Goal: Transaction & Acquisition: Purchase product/service

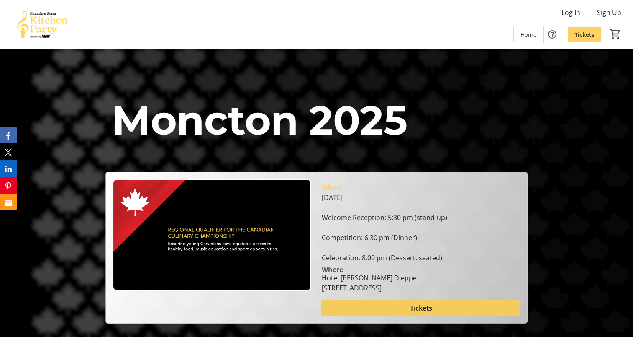
click at [426, 306] on span "Tickets" at bounding box center [421, 308] width 22 height 10
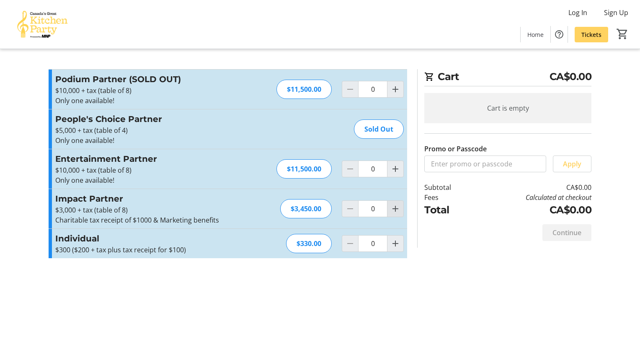
click at [393, 209] on mat-icon "Increment by one" at bounding box center [395, 208] width 10 height 10
type input "1"
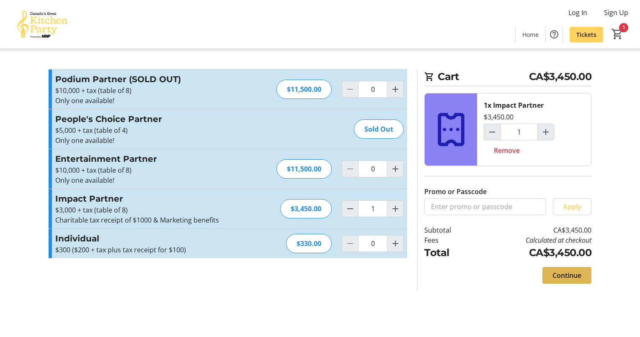
click at [559, 274] on span "Continue" at bounding box center [566, 275] width 29 height 10
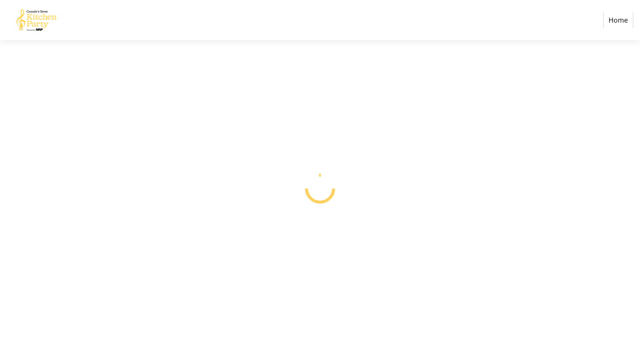
select select "CA"
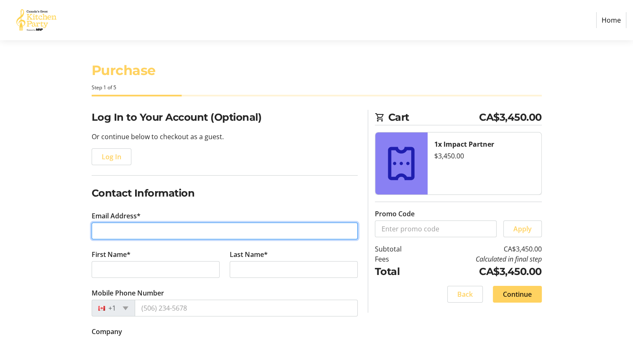
click at [148, 234] on input "Email Address*" at bounding box center [225, 230] width 266 height 17
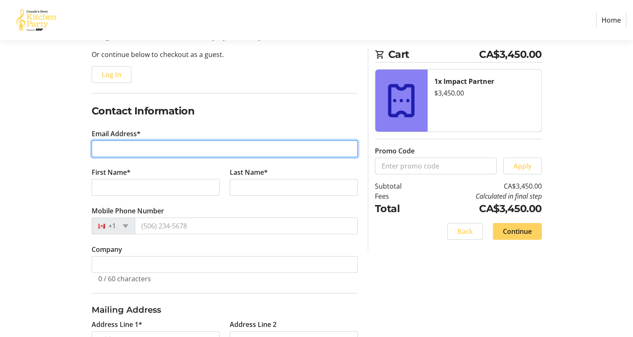
scroll to position [84, 0]
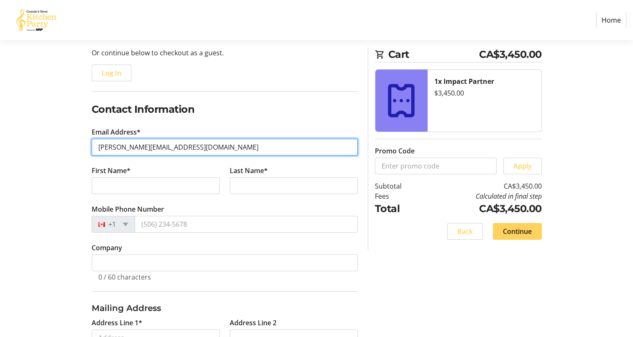
type input "[PERSON_NAME][EMAIL_ADDRESS][DOMAIN_NAME]"
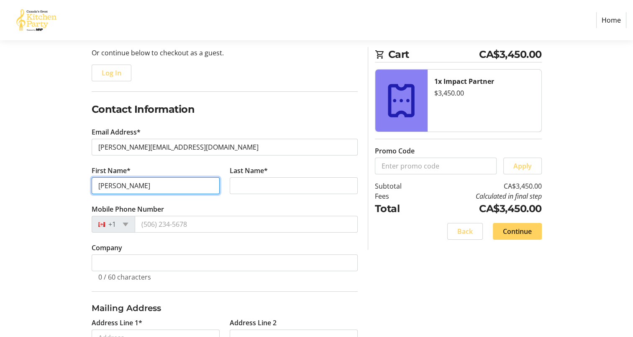
type input "[PERSON_NAME]"
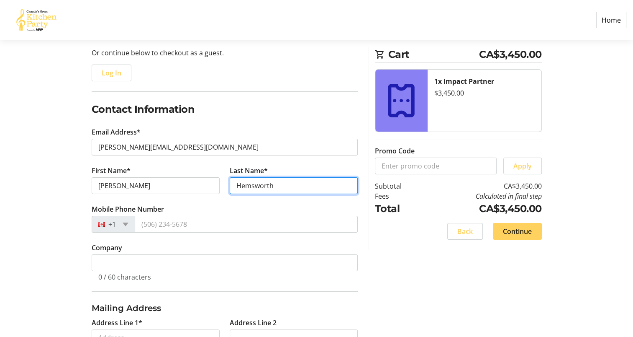
type input "Hemsworth"
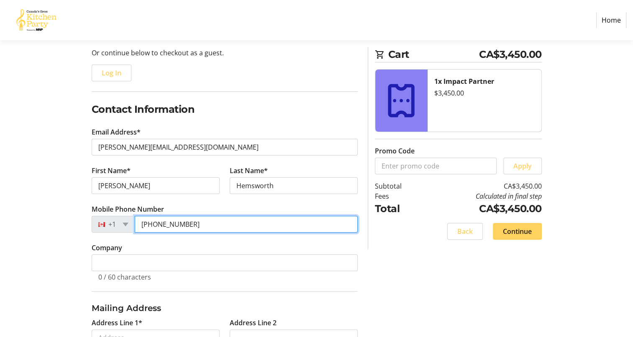
type input "[PHONE_NUMBER]"
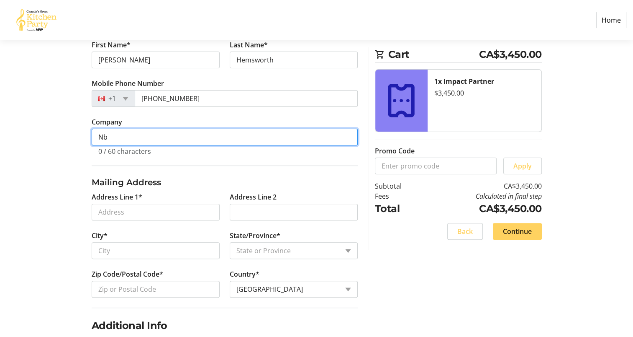
scroll to position [229, 0]
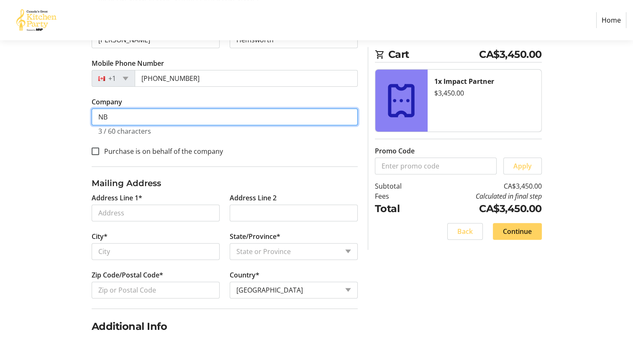
type input "N"
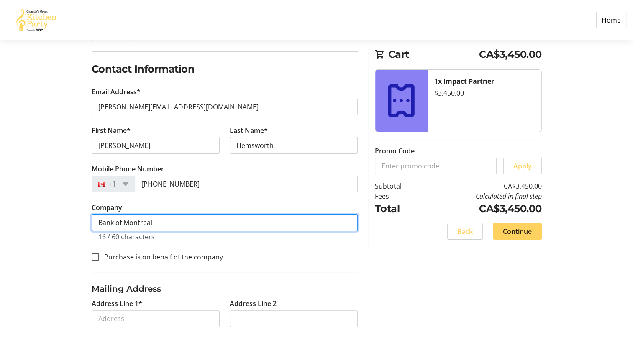
scroll to position [104, 0]
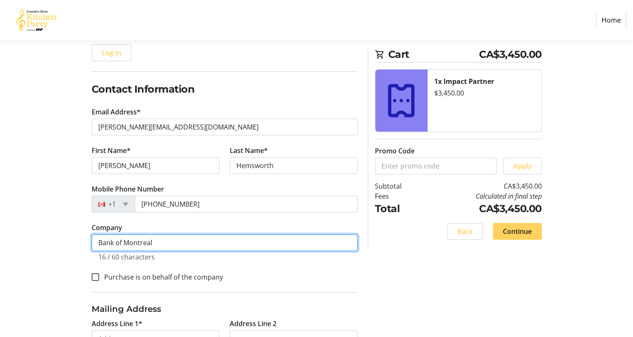
type input "Bank of Montreal"
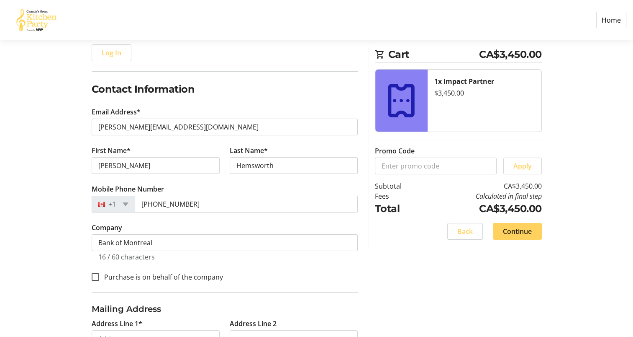
click at [177, 273] on label "Purchase is on behalf of the company" at bounding box center [161, 277] width 124 height 10
click at [99, 273] on input "Purchase is on behalf of the company" at bounding box center [96, 277] width 8 height 8
checkbox input "true"
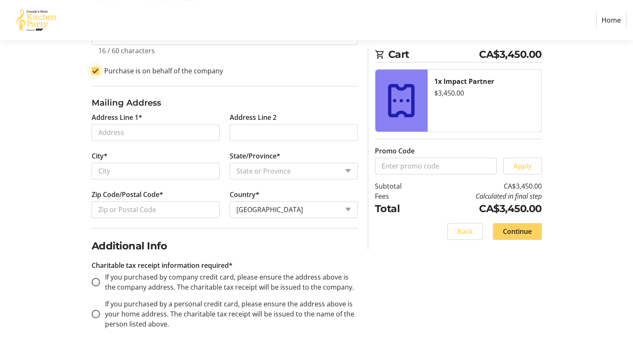
scroll to position [313, 0]
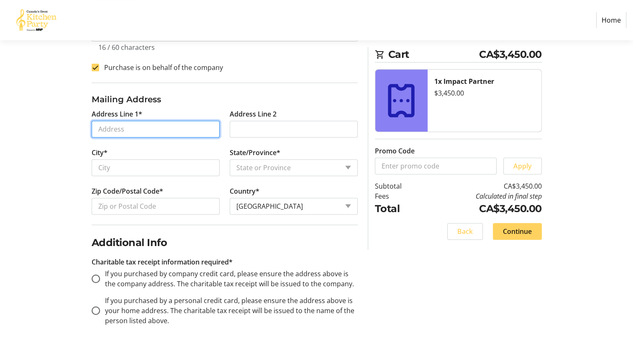
click at [132, 130] on input "Address Line 1*" at bounding box center [156, 129] width 128 height 17
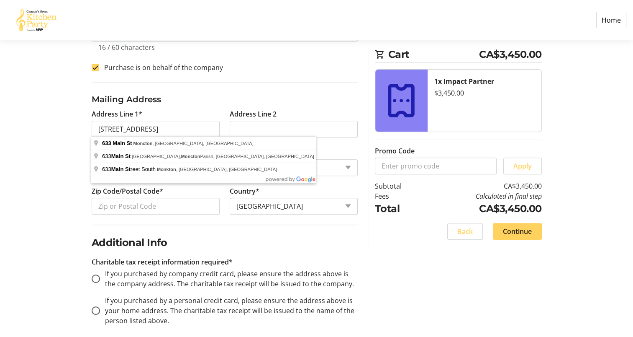
type input "[STREET_ADDRESS]"
type input "Moncton"
select select "NB"
type input "E1C 1C9"
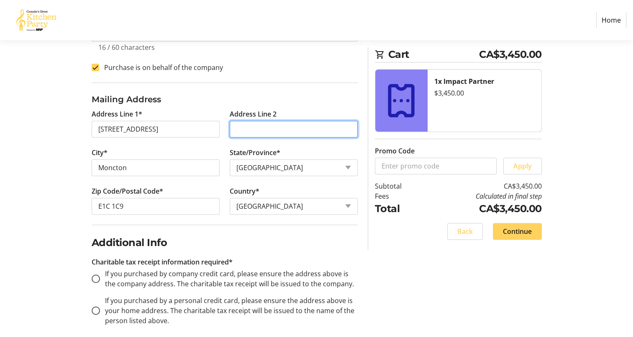
click at [250, 129] on input "Address Line 2" at bounding box center [294, 129] width 128 height 17
type input "2"
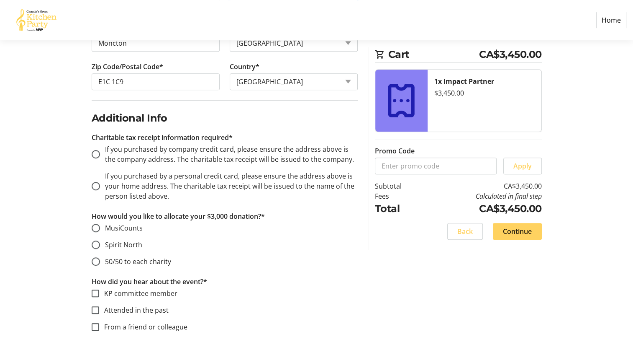
scroll to position [439, 0]
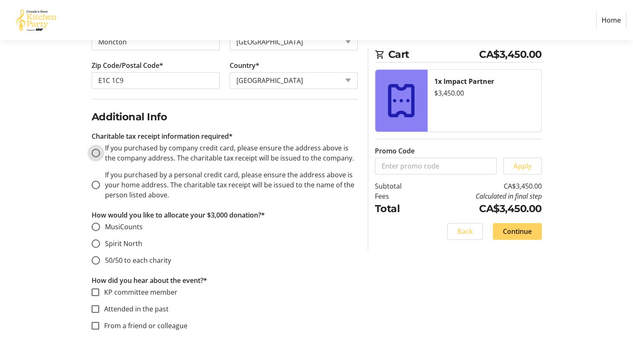
click at [95, 152] on input "If you purchased by company credit card, please ensure the address above is the…" at bounding box center [96, 153] width 8 height 8
radio input "true"
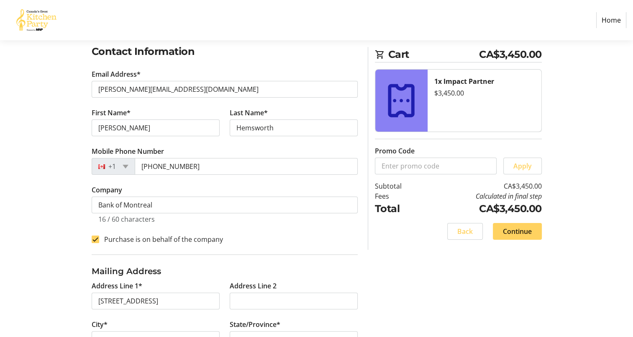
scroll to position [42, 0]
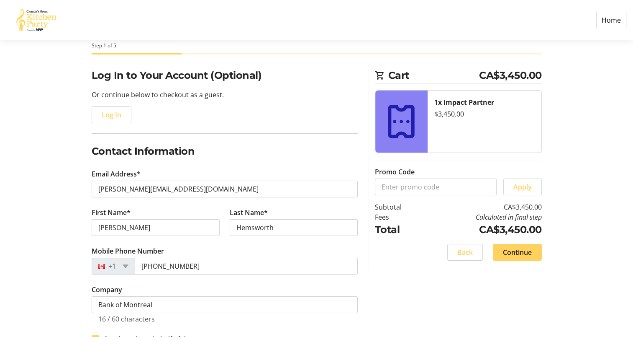
drag, startPoint x: 25, startPoint y: 0, endPoint x: 37, endPoint y: 110, distance: 110.3
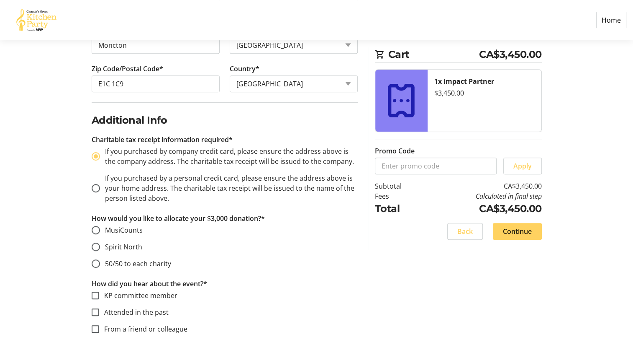
scroll to position [502, 0]
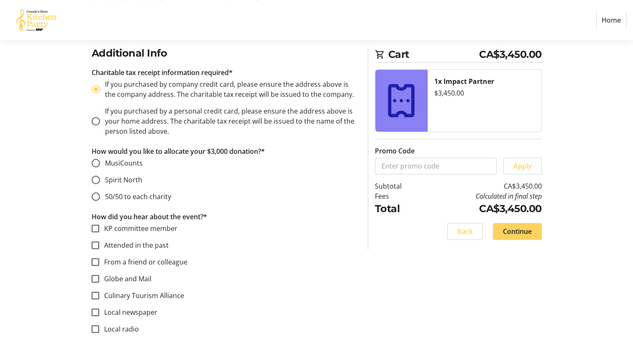
click at [136, 195] on span "50/50 to each charity" at bounding box center [138, 196] width 66 height 9
click at [100, 195] on input "50/50 to each charity" at bounding box center [96, 196] width 8 height 8
radio input "true"
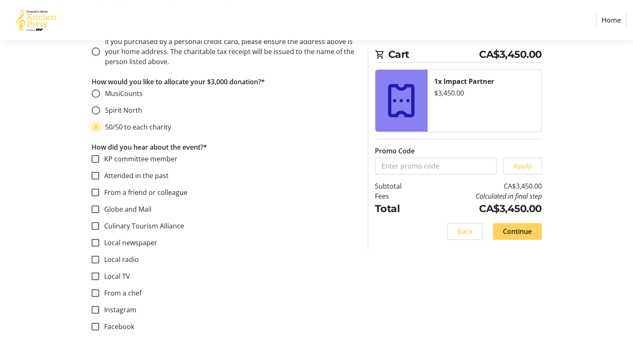
scroll to position [586, 0]
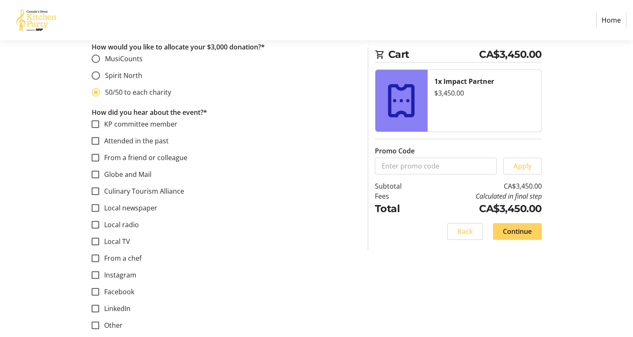
scroll to position [618, 0]
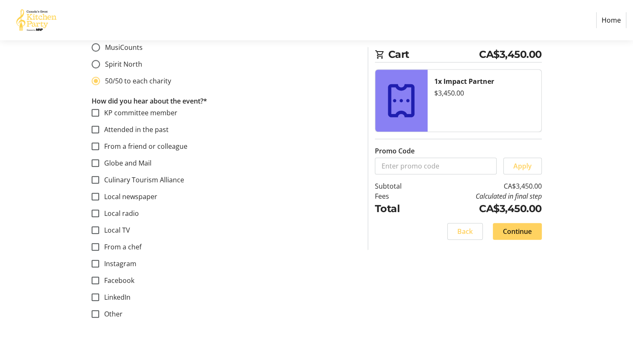
click at [127, 111] on label "KP committee member" at bounding box center [138, 113] width 78 height 10
click at [99, 111] on input "KP committee member" at bounding box center [96, 113] width 8 height 8
checkbox input "true"
click at [145, 143] on label "From a friend or colleague" at bounding box center [143, 146] width 88 height 10
click at [99, 143] on input "From a friend or colleague" at bounding box center [96, 146] width 8 height 8
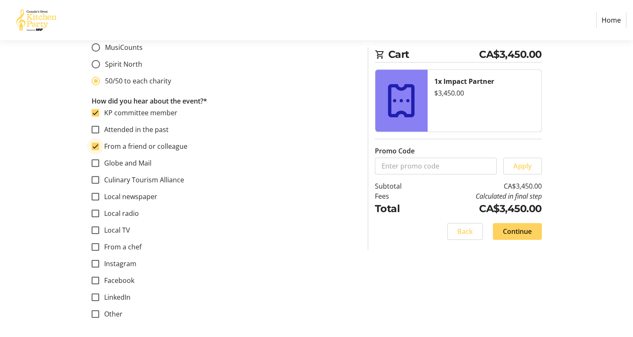
checkbox input "true"
click at [128, 245] on label "From a chef" at bounding box center [120, 247] width 42 height 10
click at [99, 245] on input "From a chef" at bounding box center [96, 247] width 8 height 8
checkbox input "true"
click at [522, 231] on span "Continue" at bounding box center [517, 231] width 29 height 10
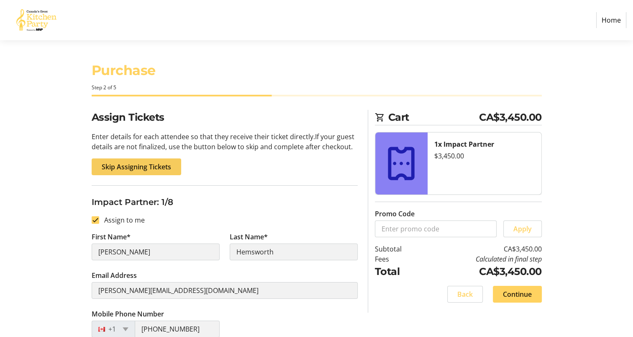
click at [162, 169] on span "Skip Assigning Tickets" at bounding box center [137, 167] width 70 height 10
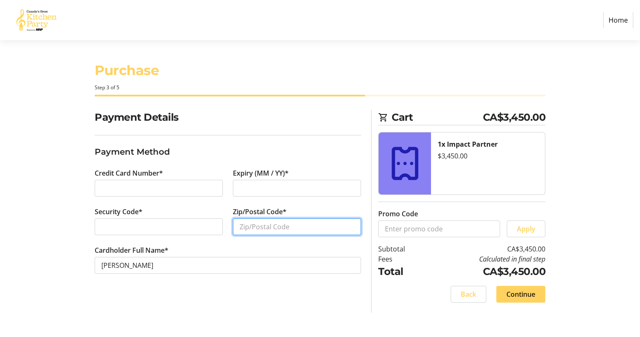
click at [296, 229] on input "Zip/Postal Code*" at bounding box center [297, 226] width 128 height 17
click at [248, 227] on input "e1x9x9" at bounding box center [297, 226] width 128 height 17
type input "E1C9X9"
click at [530, 292] on span "Continue" at bounding box center [520, 294] width 29 height 10
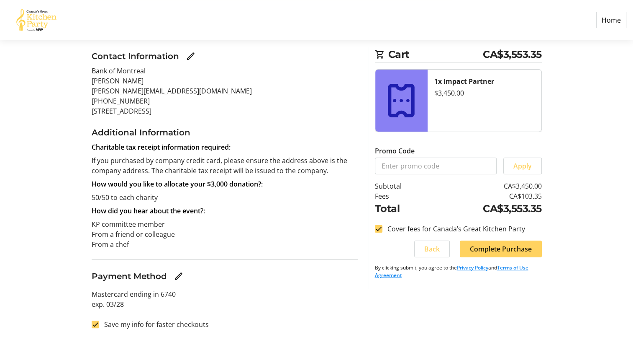
scroll to position [98, 0]
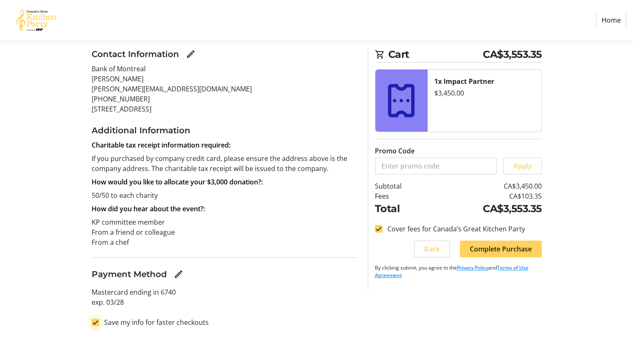
click at [95, 321] on input "Save my info for faster checkouts" at bounding box center [96, 322] width 8 height 8
checkbox input "false"
click at [523, 251] on span "Complete Purchase" at bounding box center [501, 249] width 62 height 10
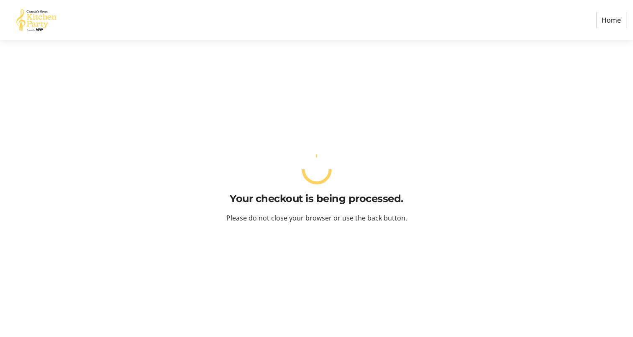
scroll to position [0, 0]
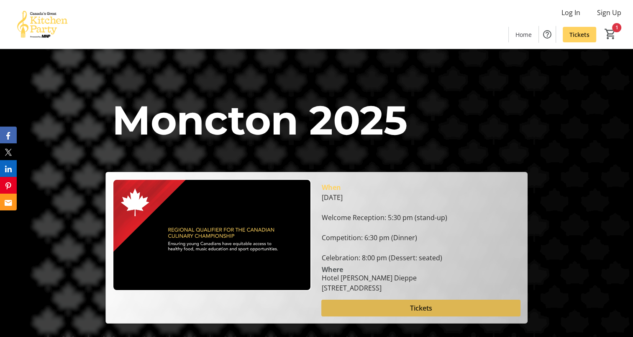
click at [431, 309] on span "Tickets" at bounding box center [421, 308] width 22 height 10
